Goal: Task Accomplishment & Management: Manage account settings

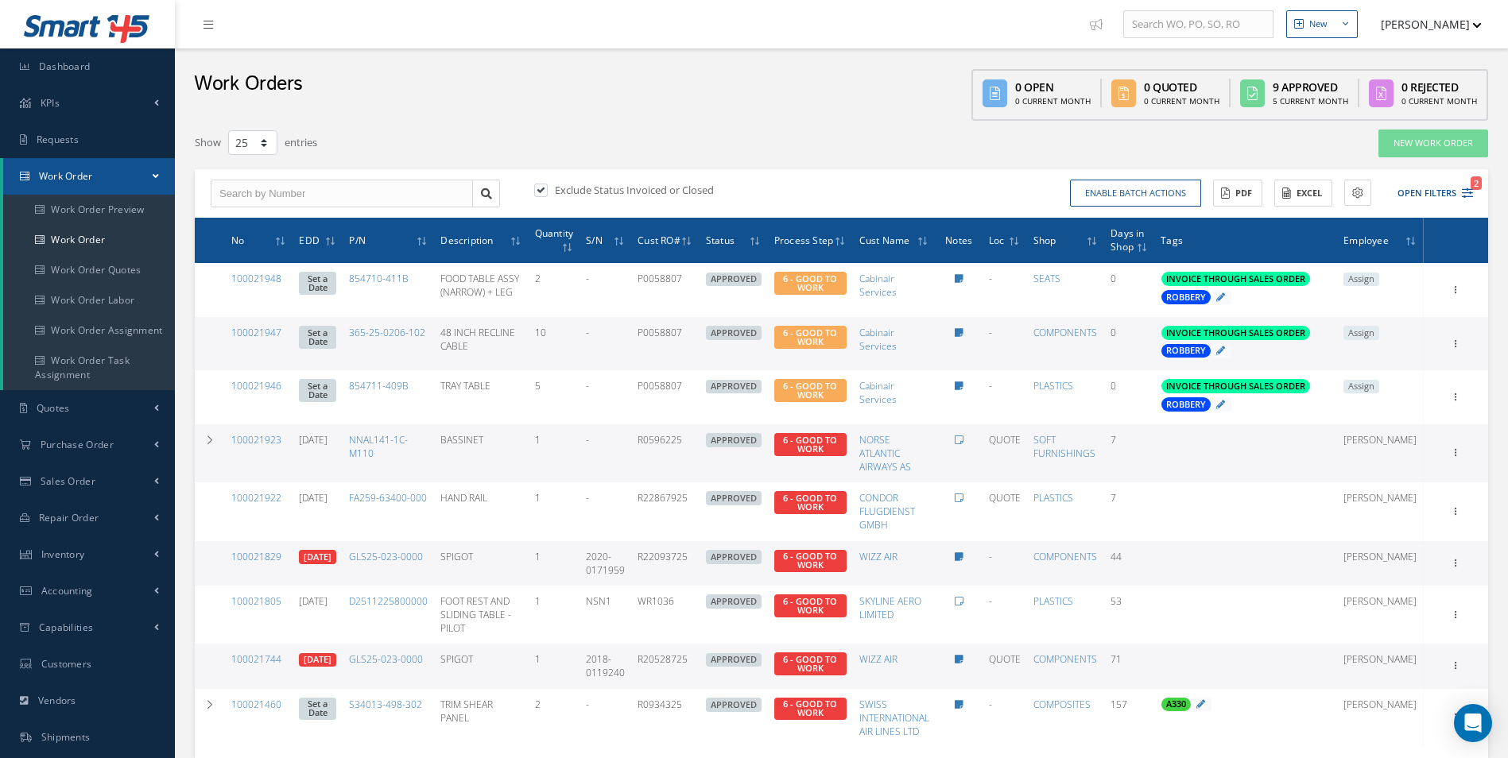
select select "25"
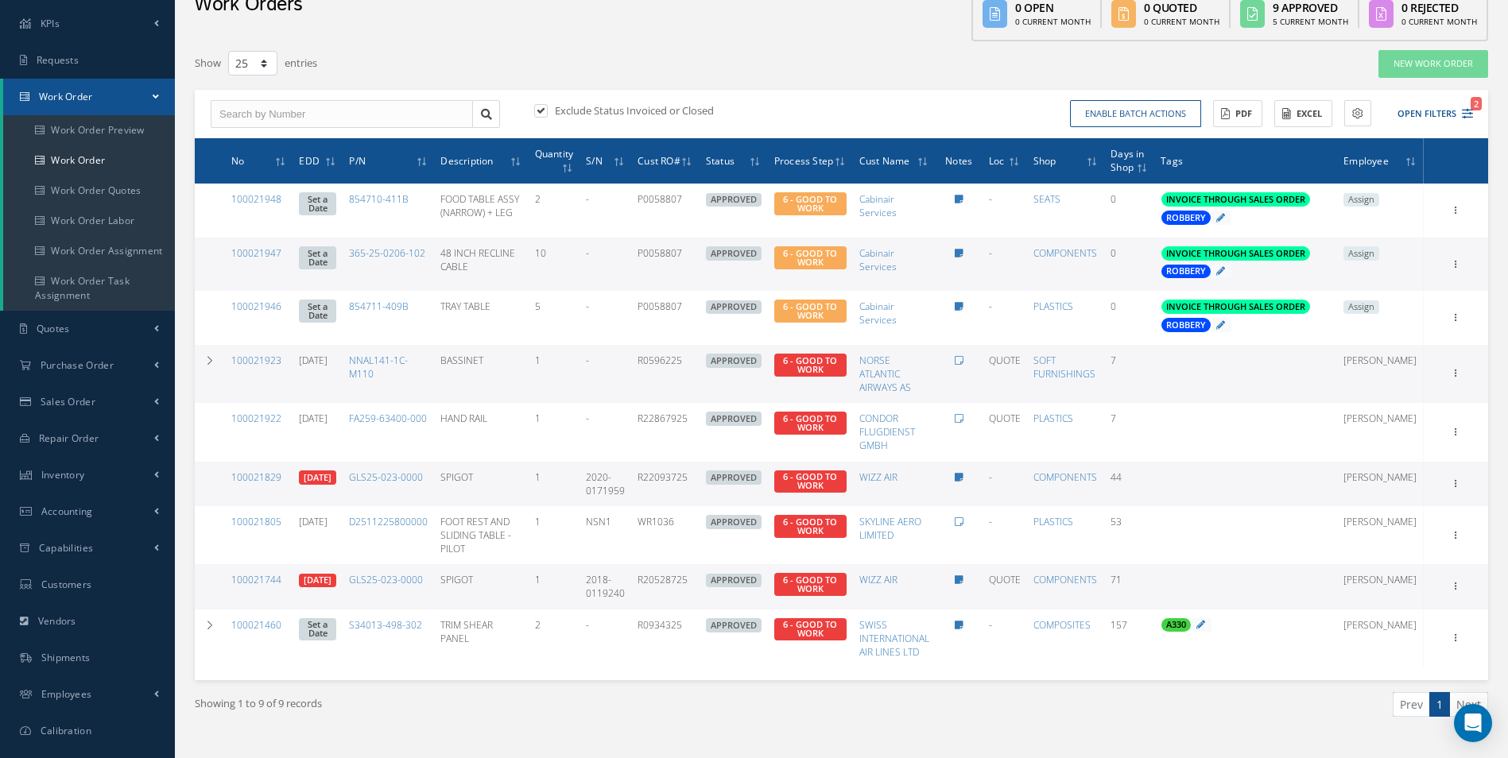
click at [76, 97] on span "Work Order" at bounding box center [66, 97] width 54 height 14
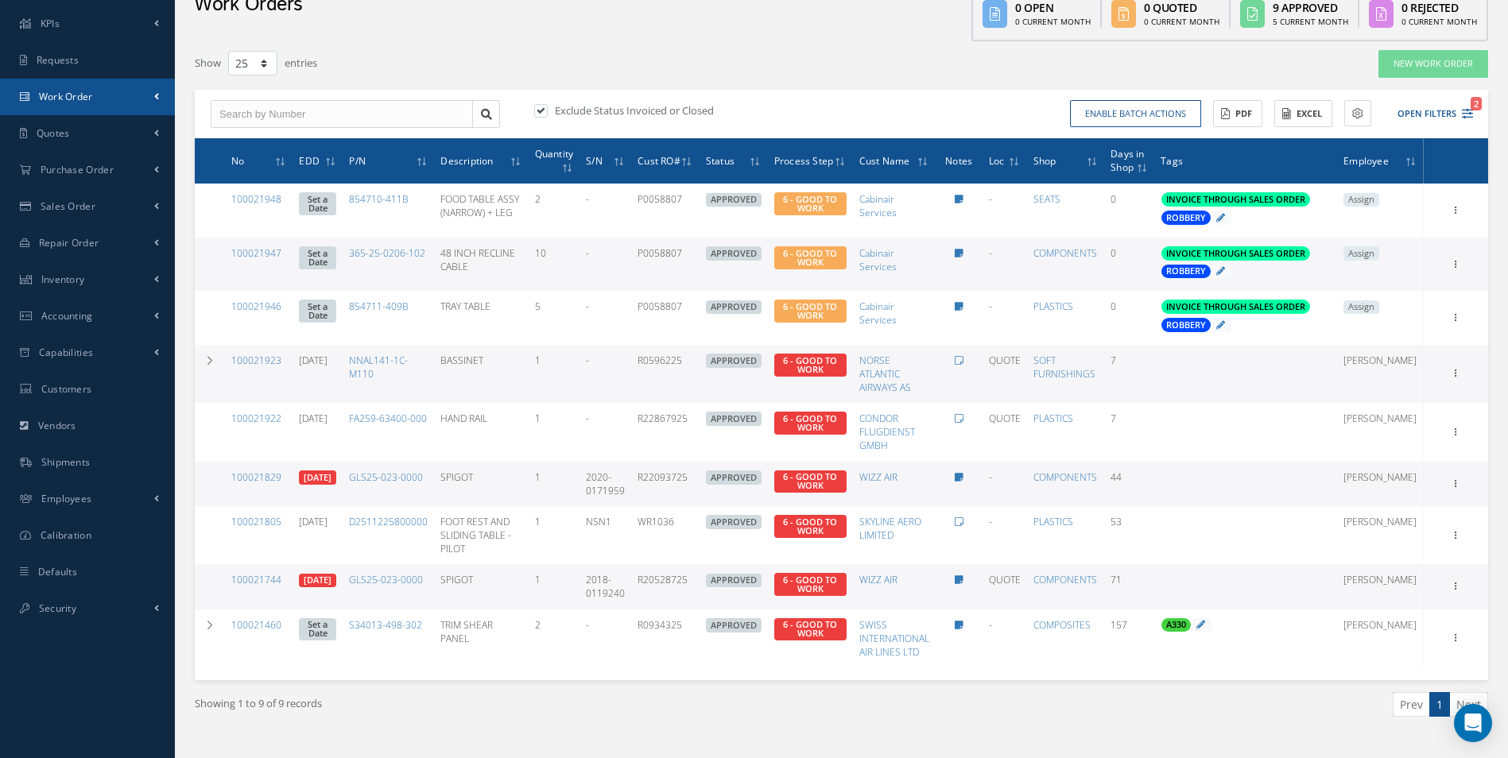
click at [82, 97] on span "Work Order" at bounding box center [66, 97] width 54 height 14
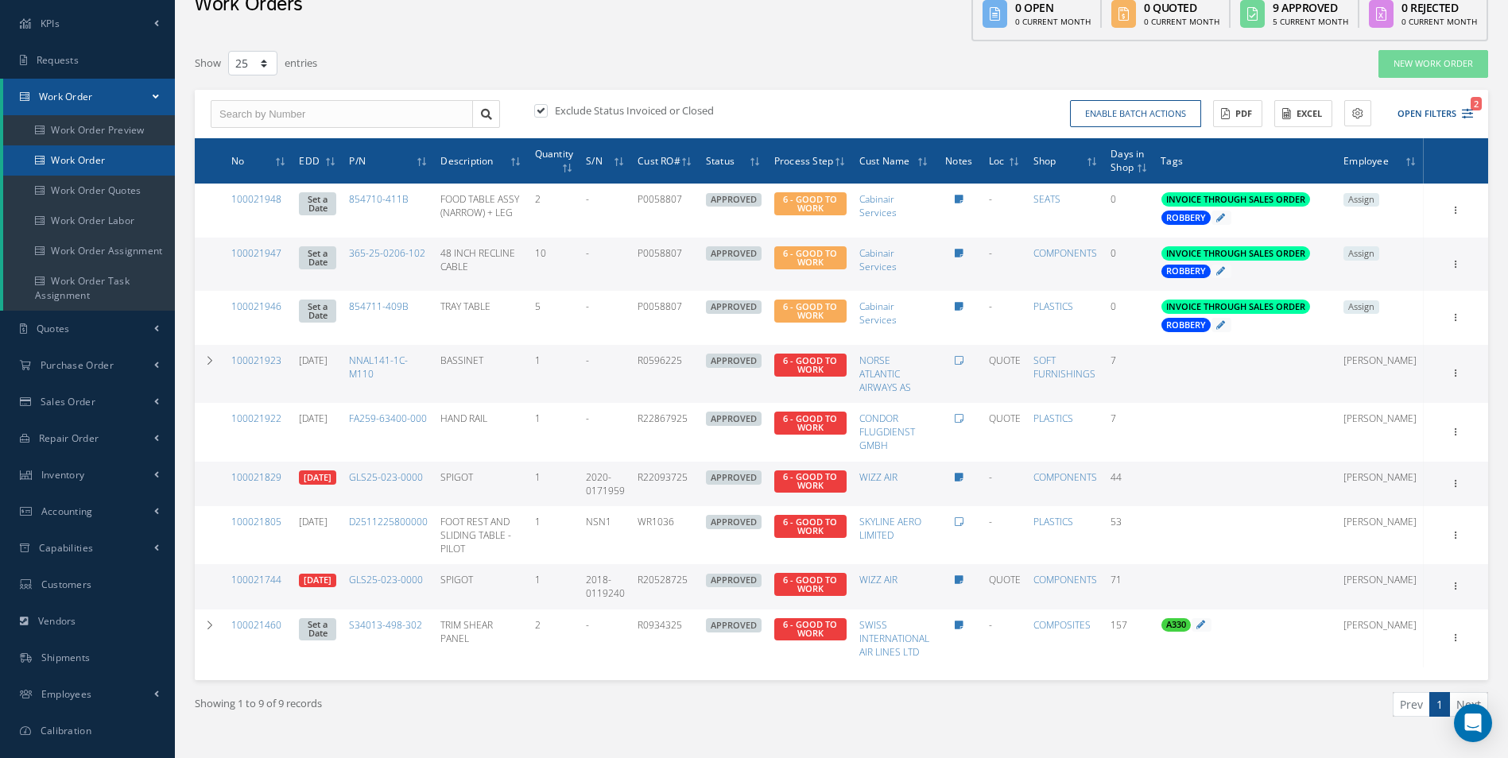
click at [82, 150] on link "Work Order" at bounding box center [89, 160] width 172 height 30
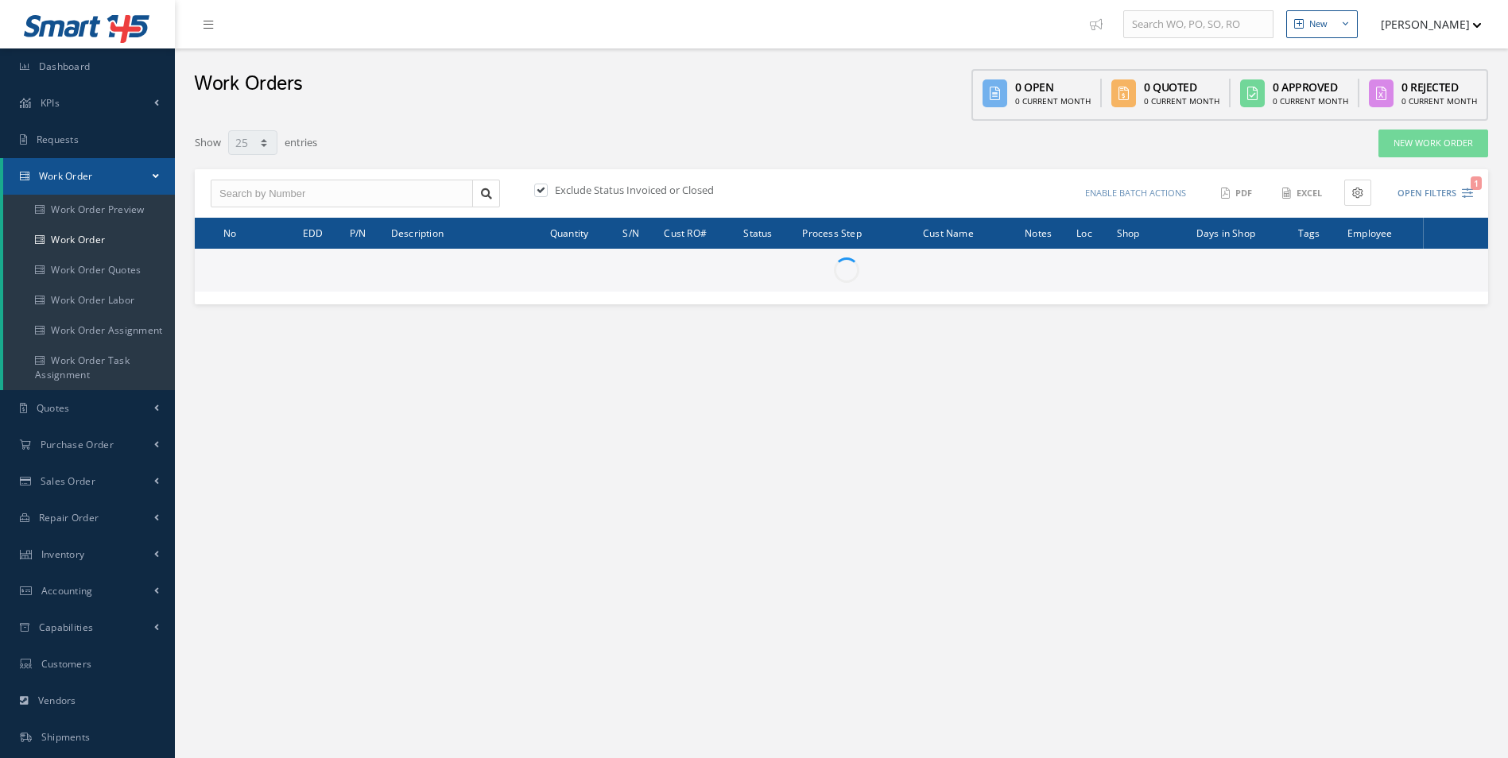
select select "25"
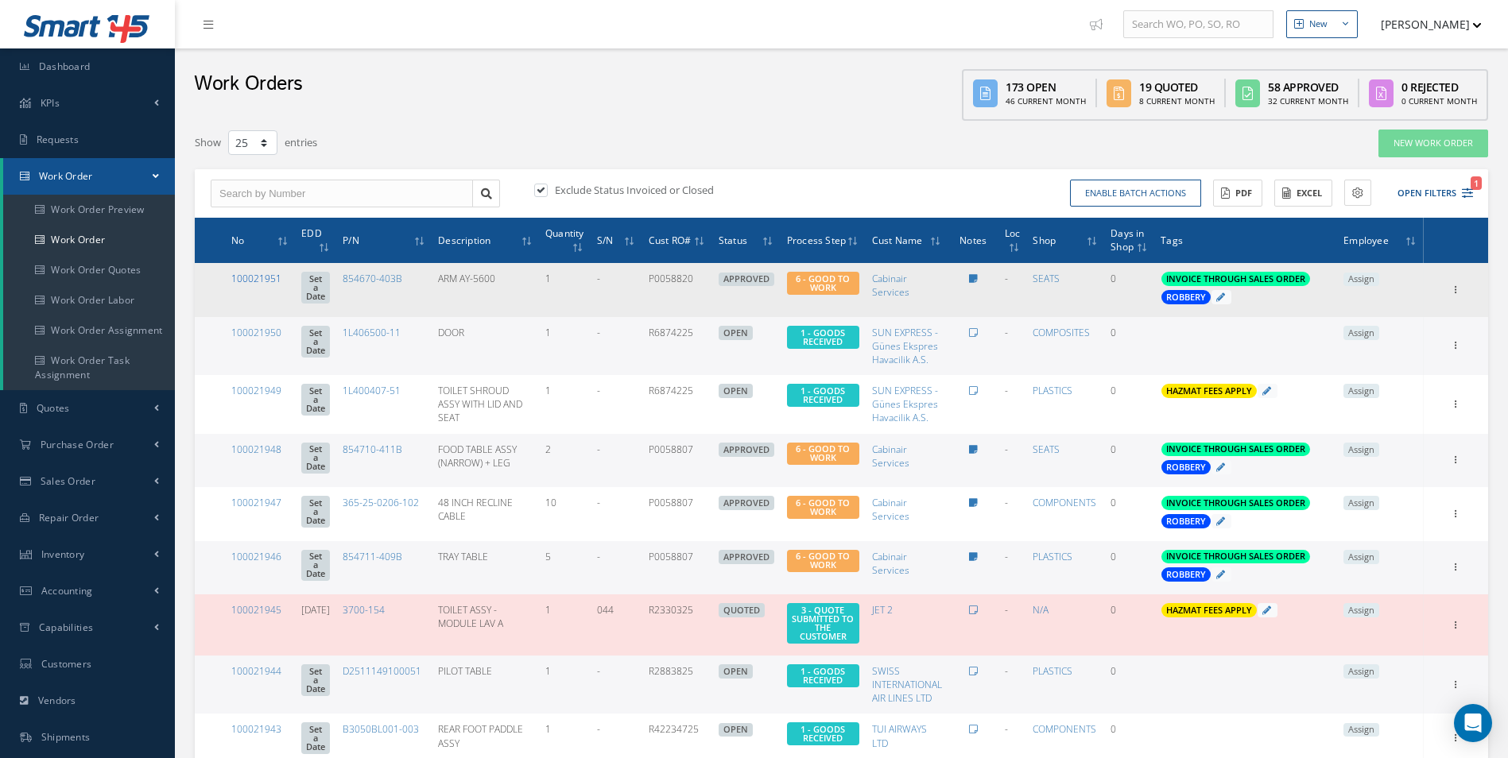
click at [254, 273] on link "100021951" at bounding box center [256, 279] width 50 height 14
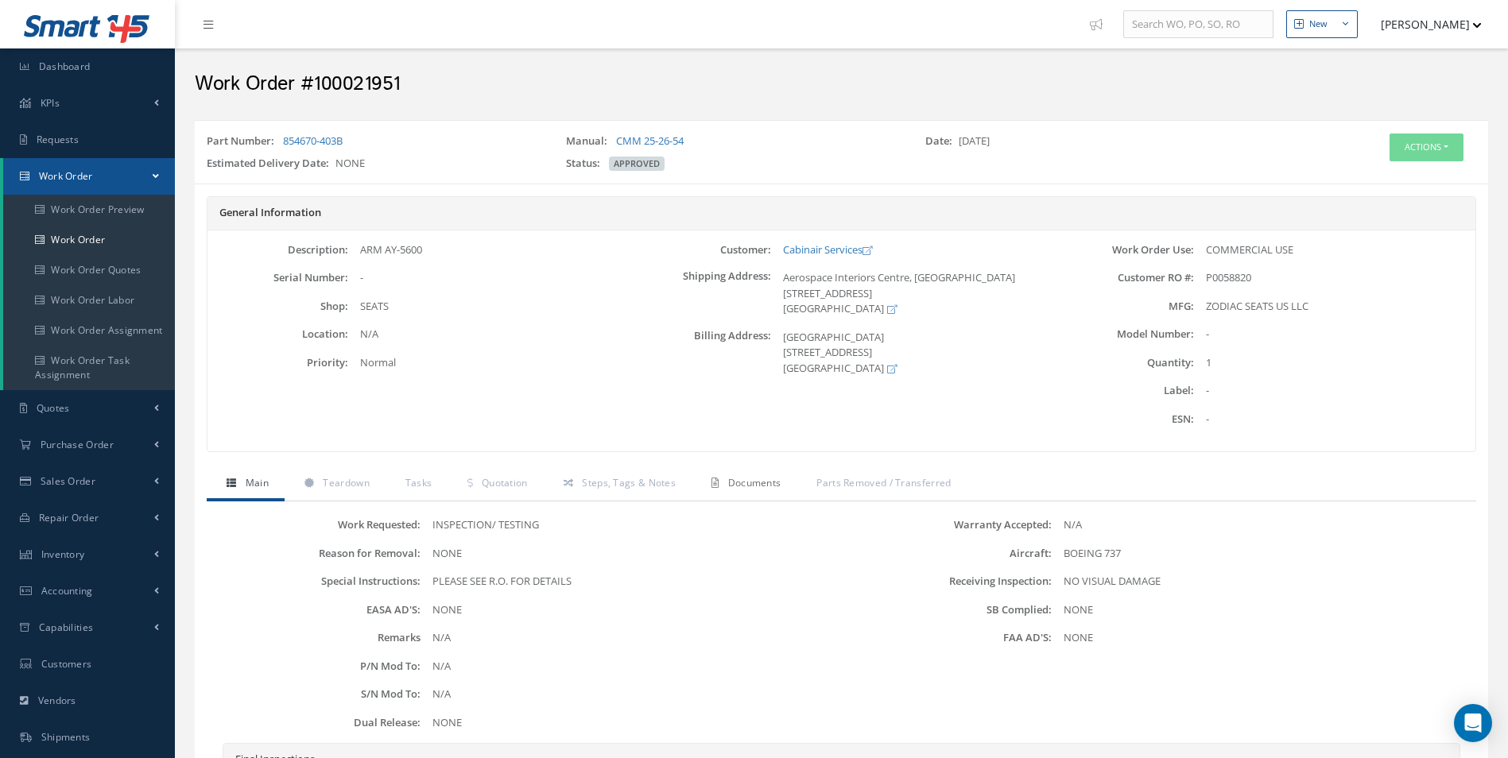
click at [724, 479] on link "Documents" at bounding box center [744, 484] width 105 height 33
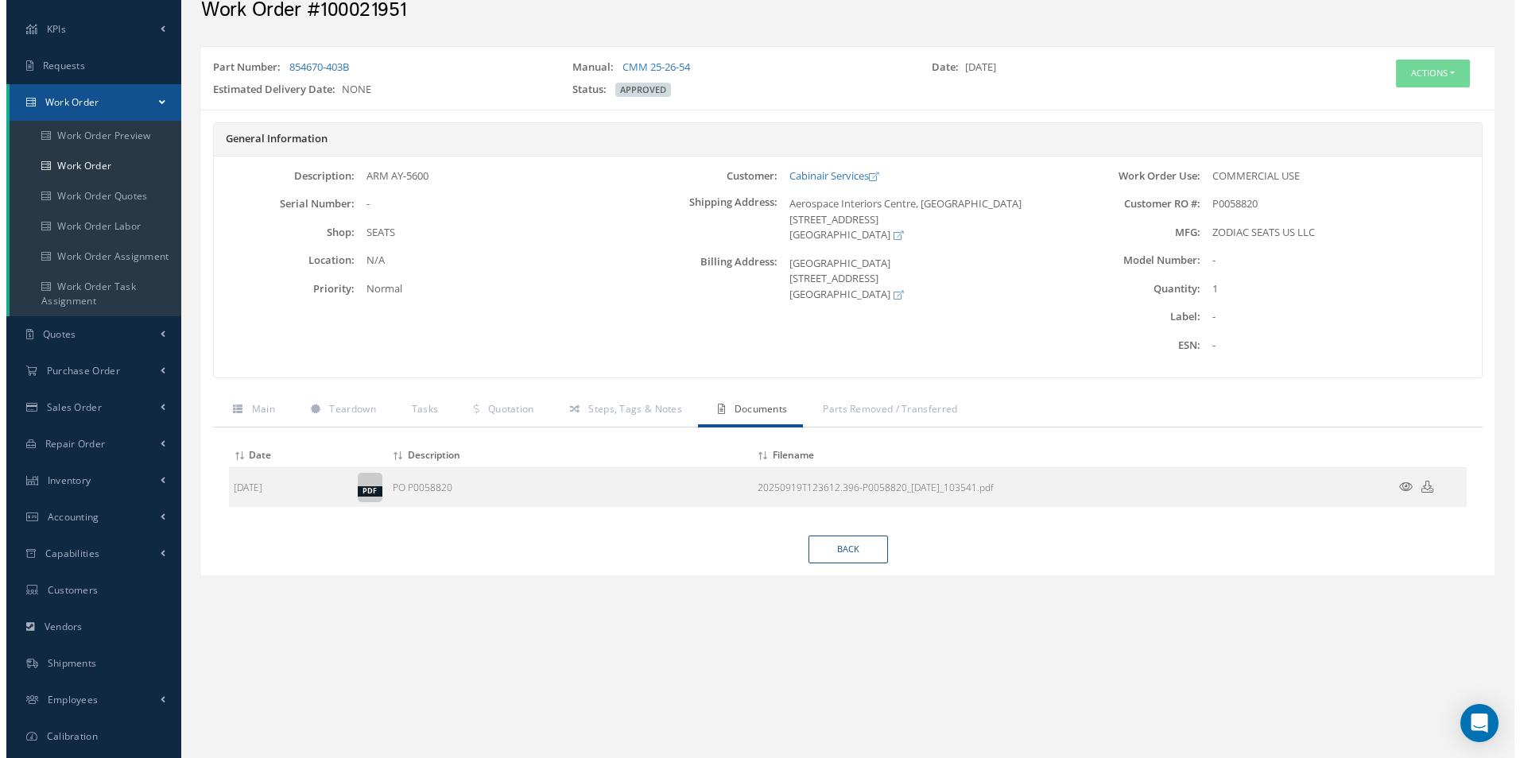
scroll to position [144, 0]
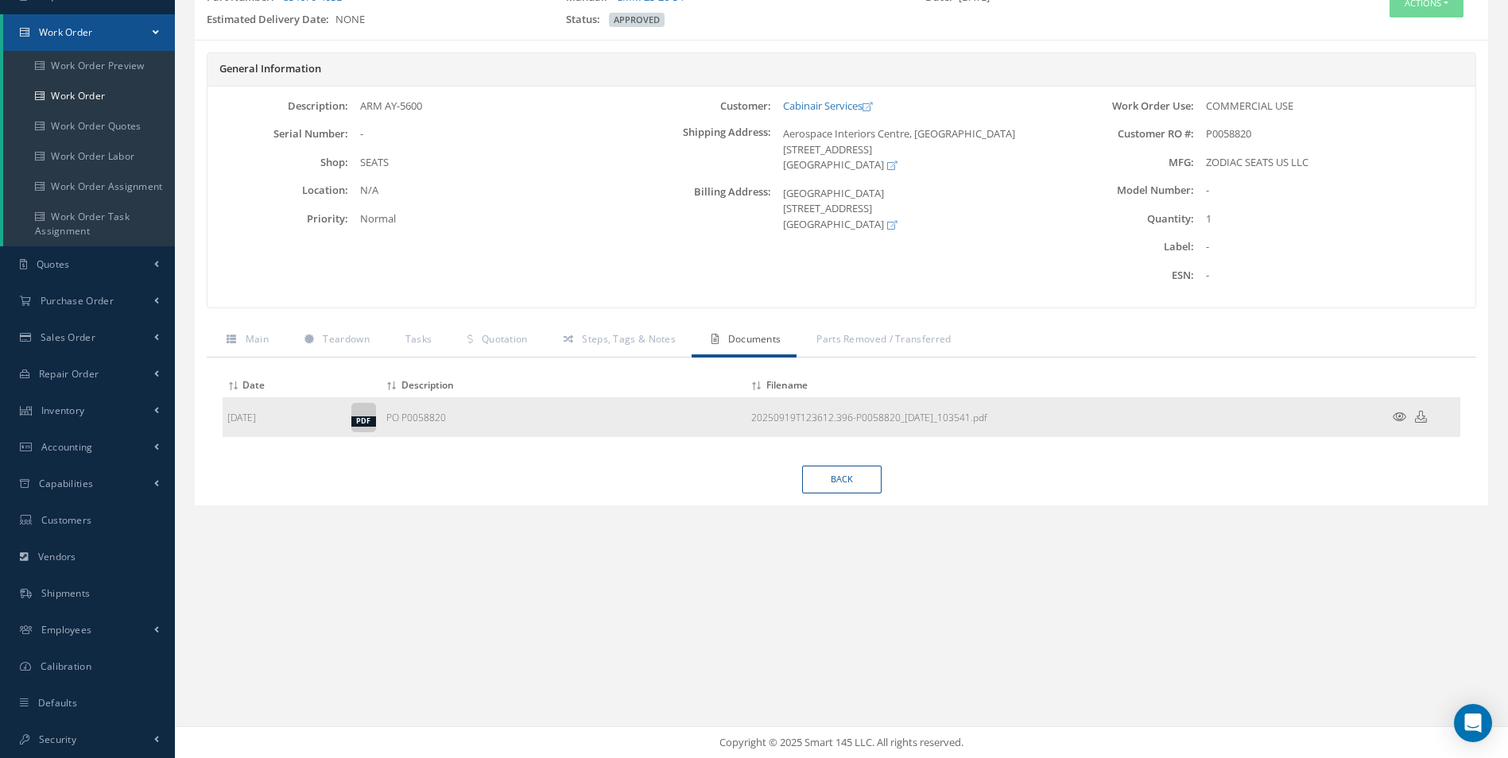
click at [1395, 414] on icon at bounding box center [1400, 417] width 14 height 12
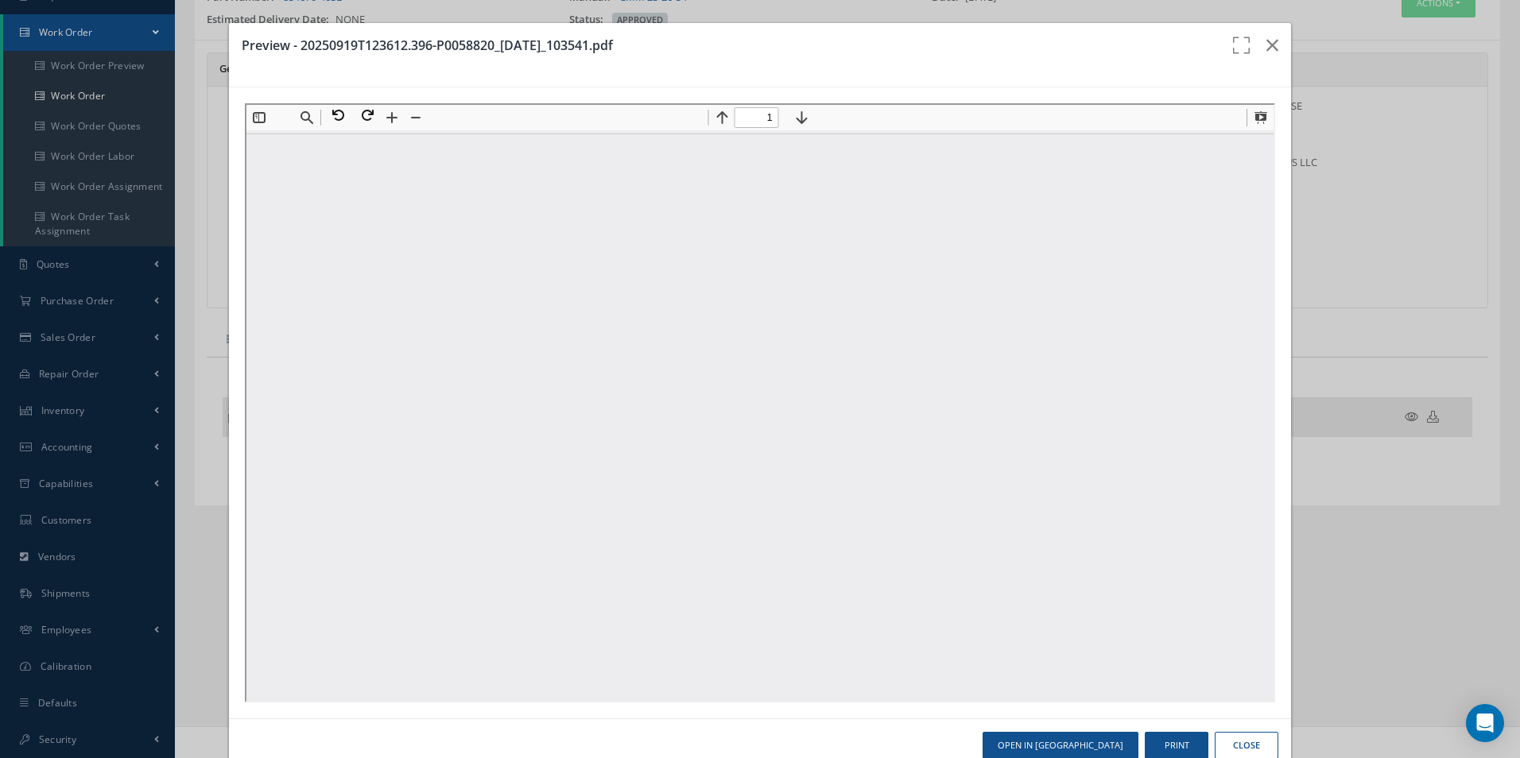
scroll to position [0, 0]
type input "1"
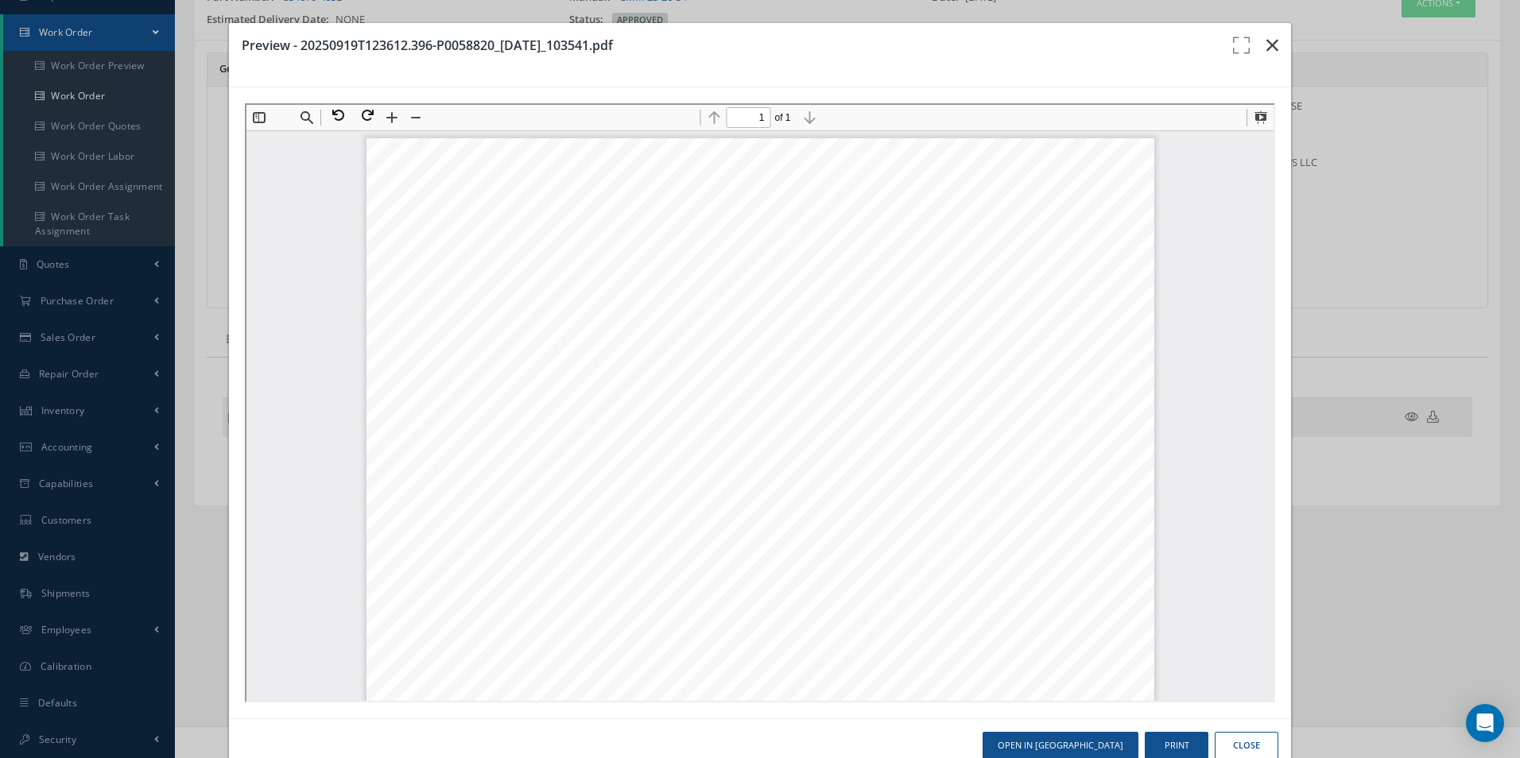
click at [1266, 39] on icon "button" at bounding box center [1272, 45] width 12 height 19
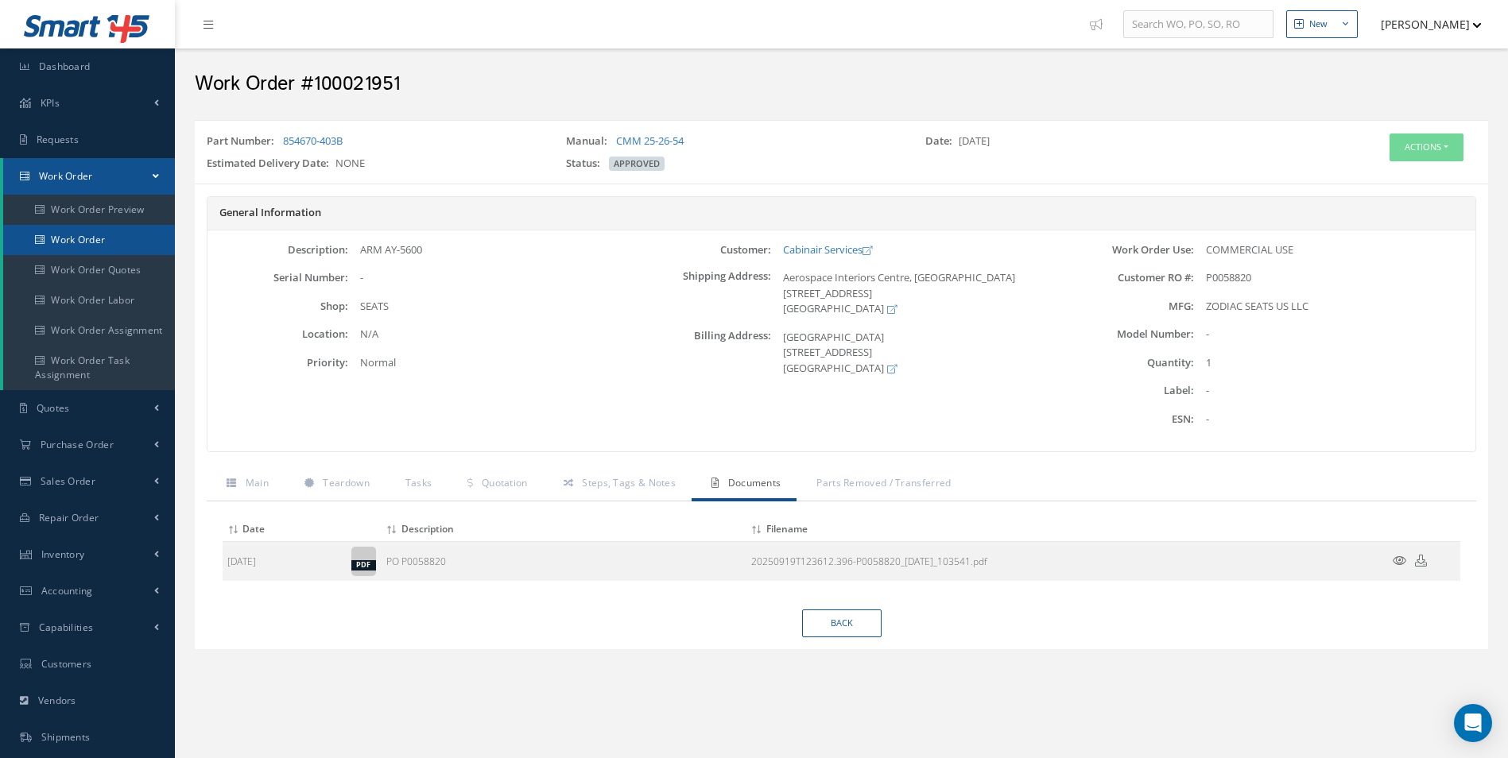
click at [76, 234] on link "Work Order" at bounding box center [89, 240] width 172 height 30
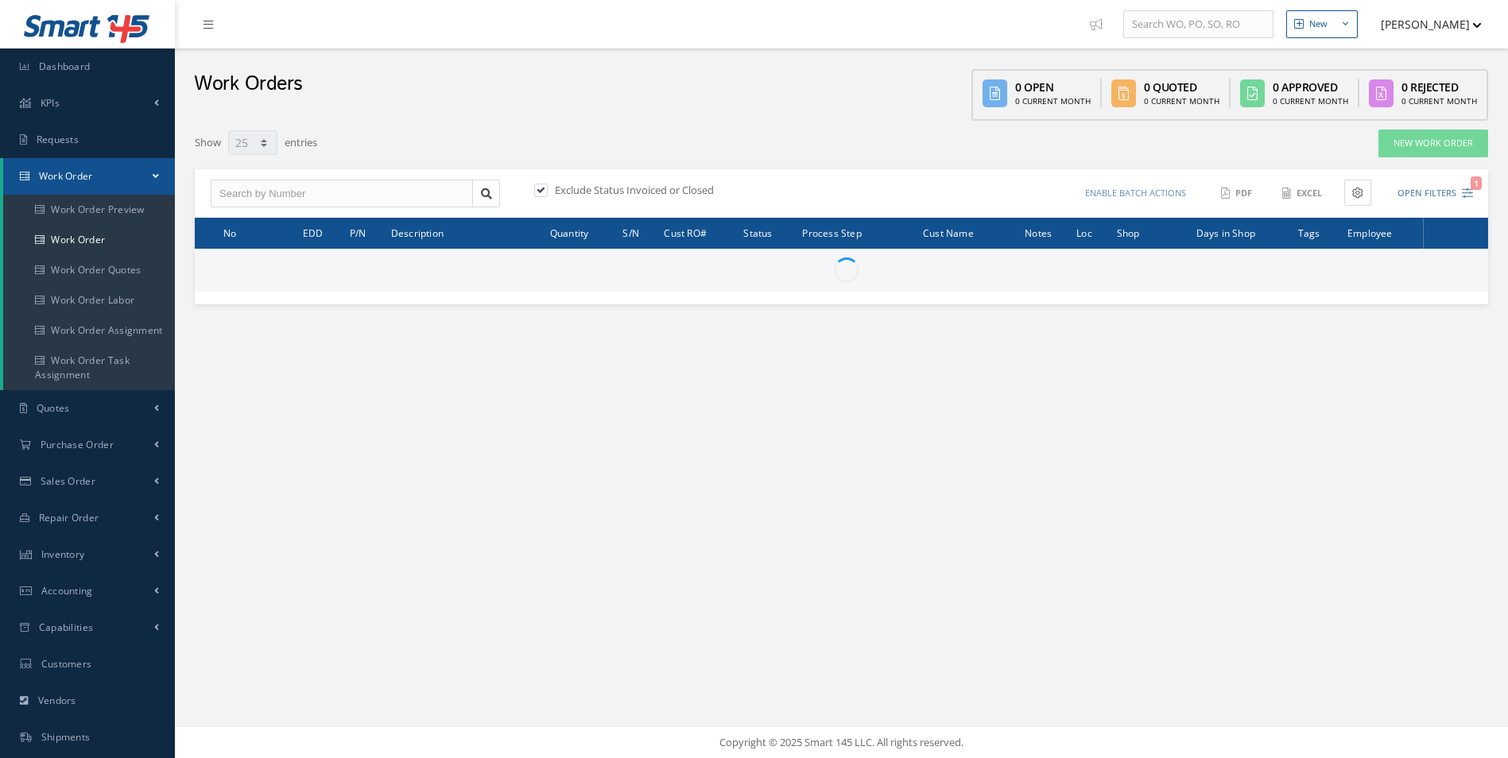
select select "25"
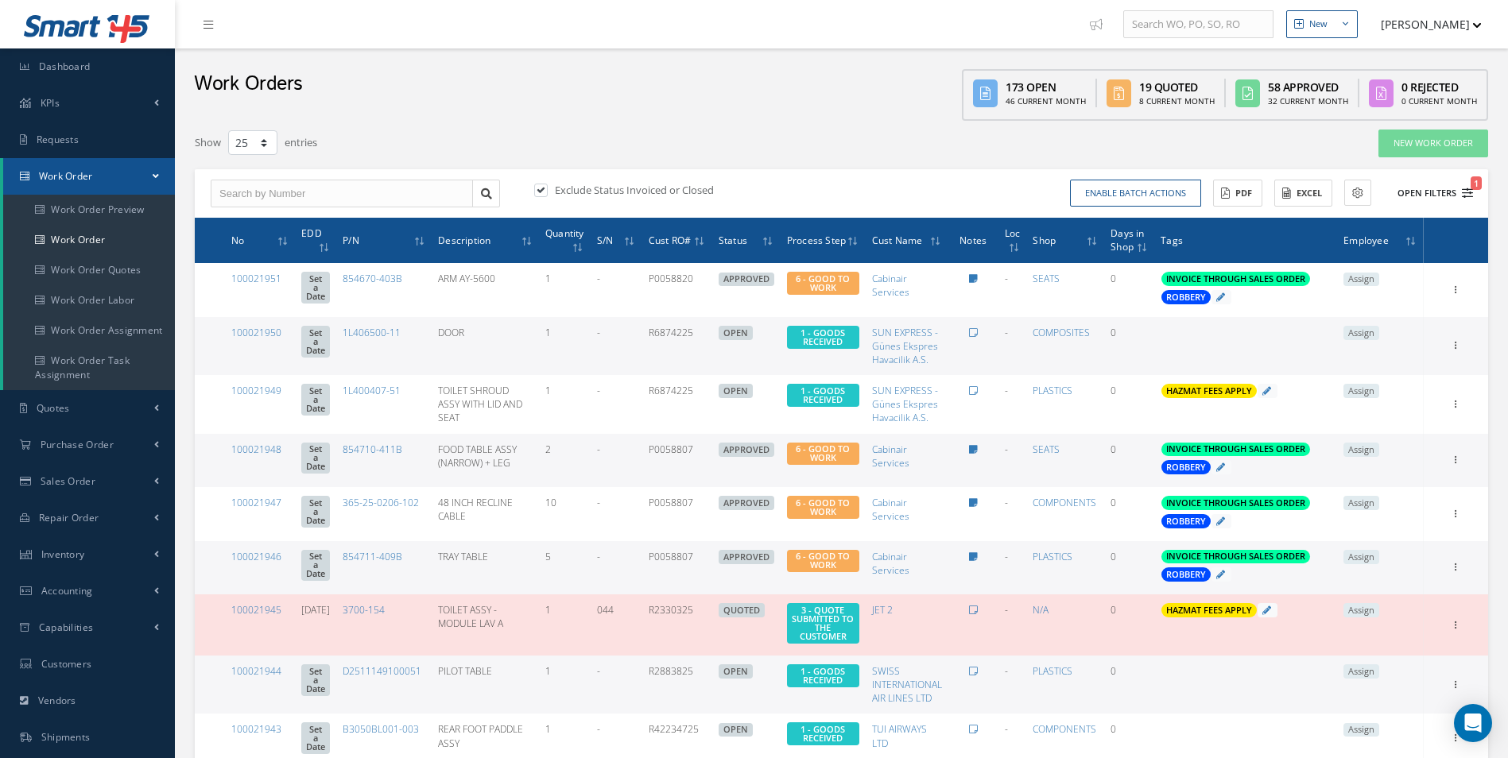
click at [1468, 191] on icon "1" at bounding box center [1467, 193] width 11 height 11
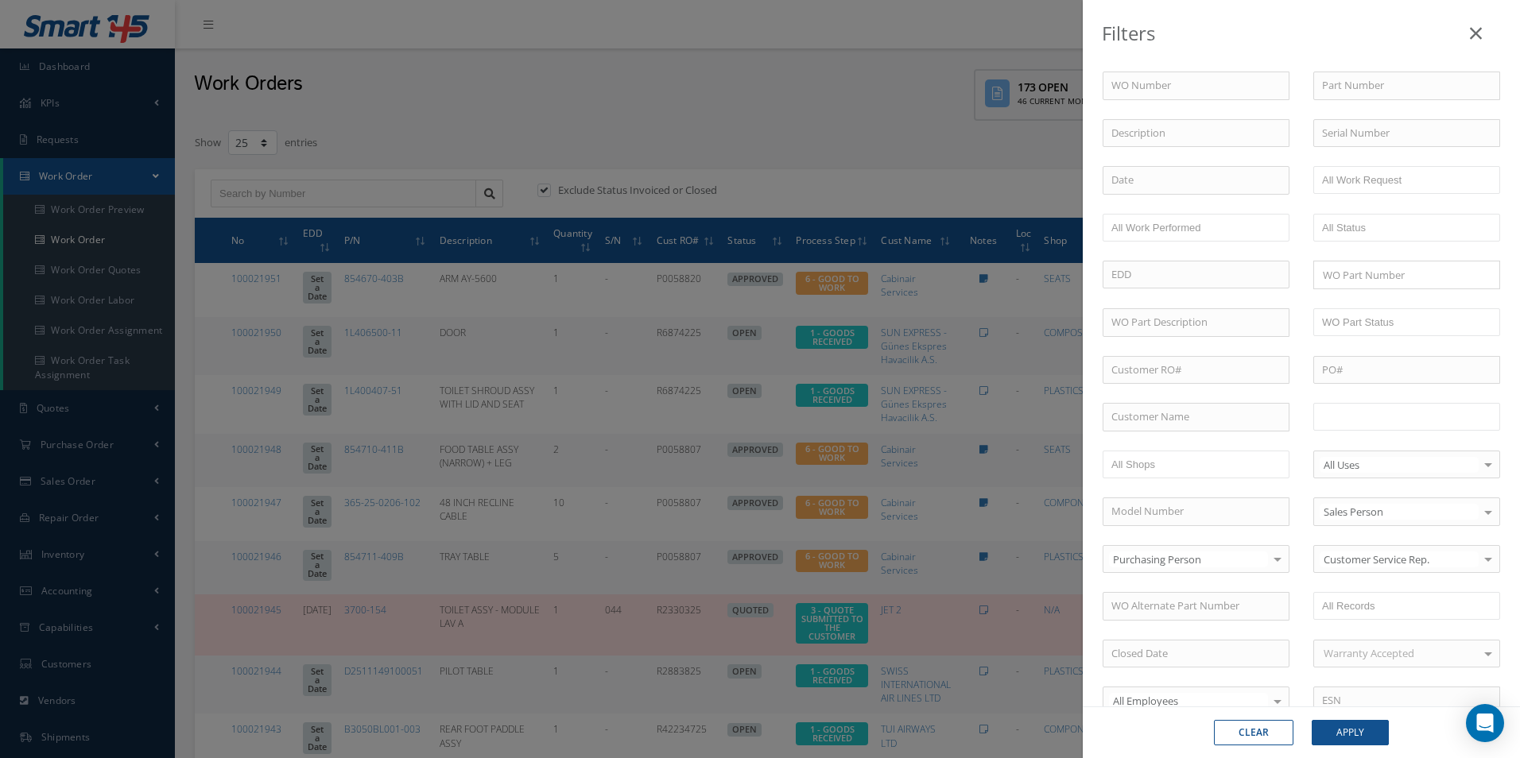
click at [1392, 421] on input "text" at bounding box center [1372, 417] width 101 height 20
click at [1351, 730] on button "Apply" at bounding box center [1350, 732] width 77 height 25
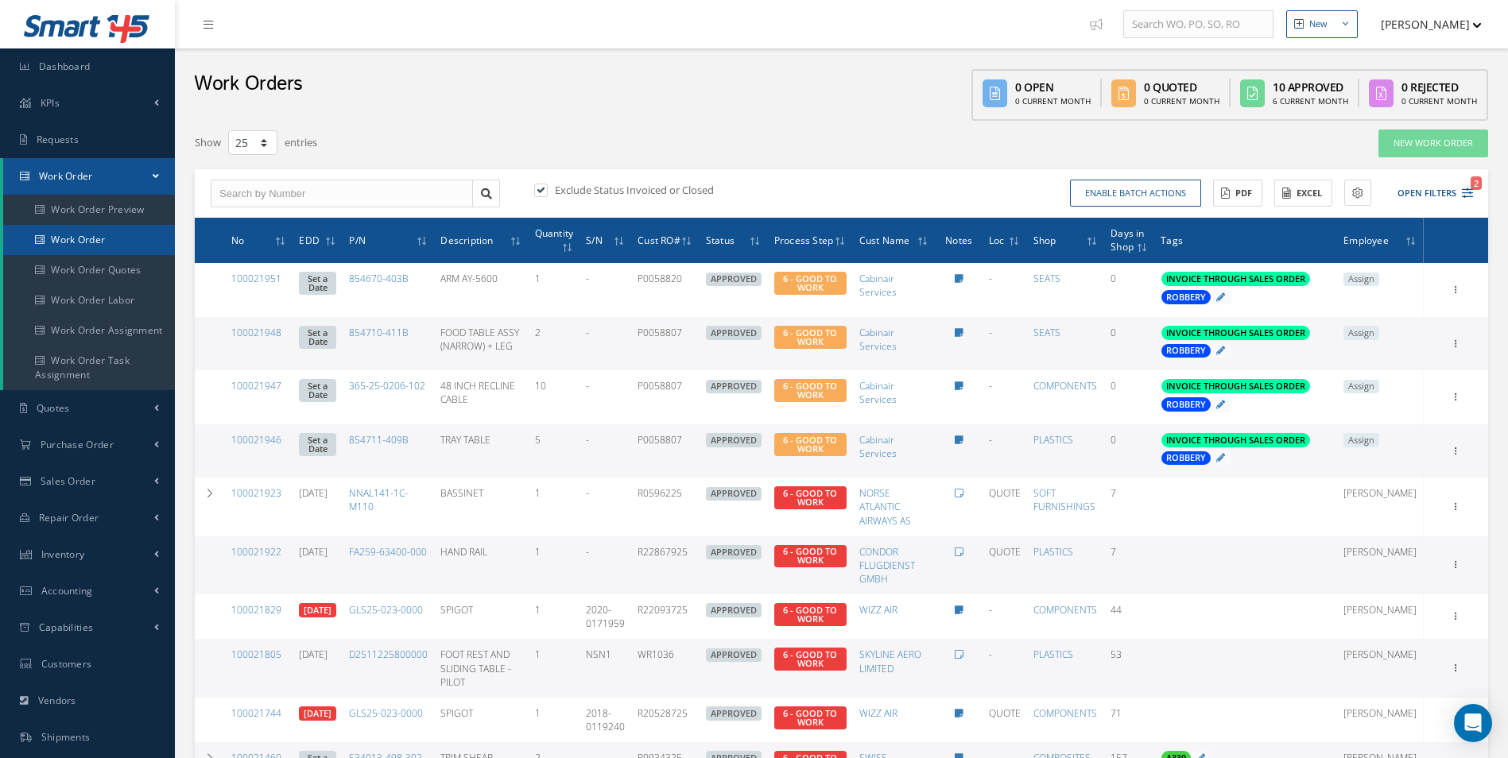
click at [72, 246] on link "Work Order" at bounding box center [89, 240] width 172 height 30
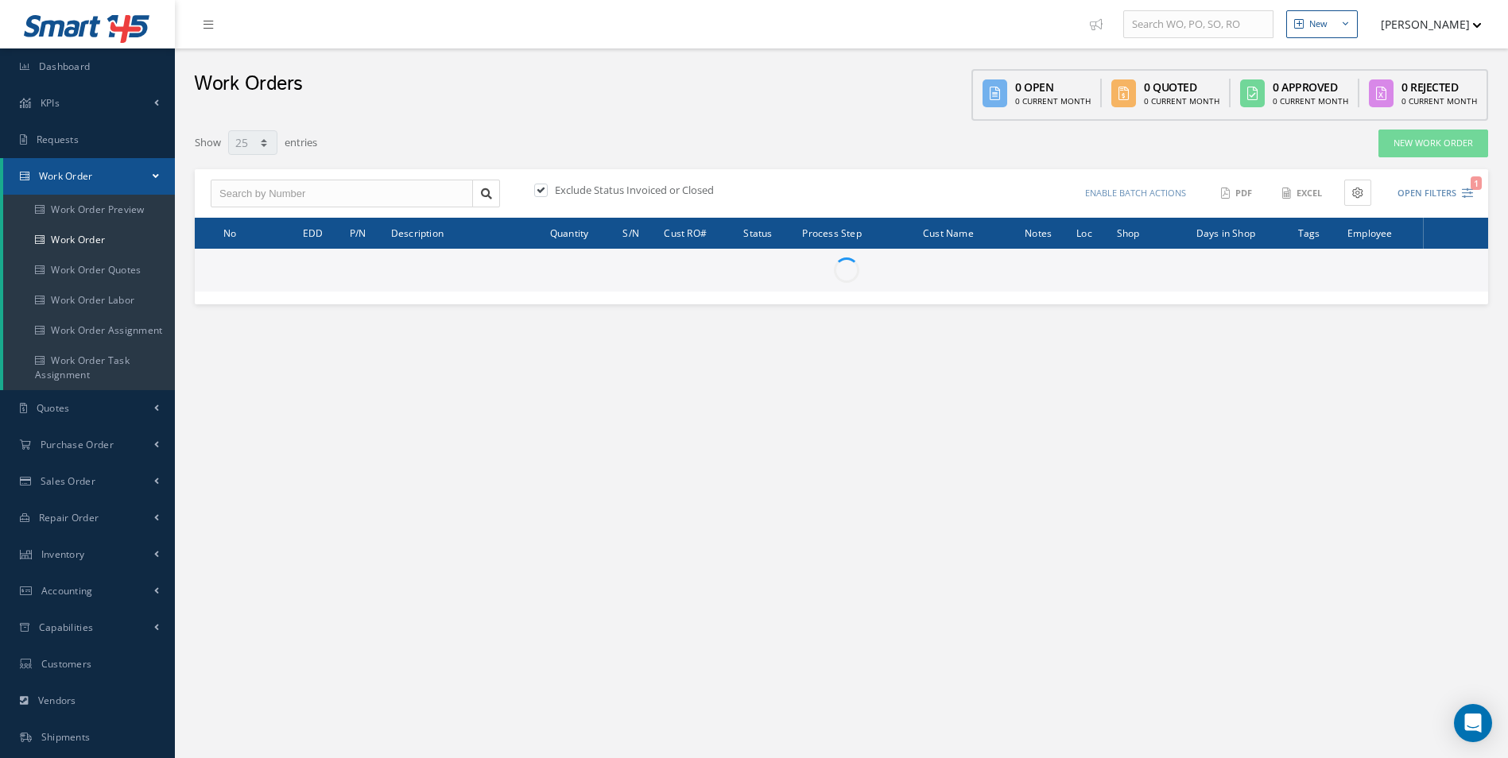
select select "25"
